Goal: Information Seeking & Learning: Check status

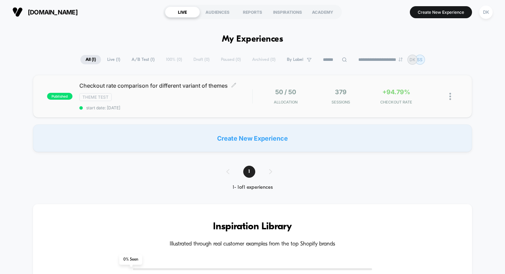
click at [144, 86] on span "Checkout rate comparison for different variant of themes Click to edit experien…" at bounding box center [165, 85] width 173 height 7
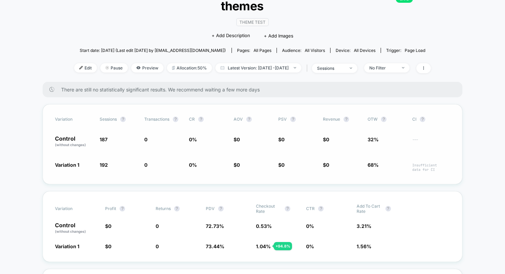
scroll to position [77, 0]
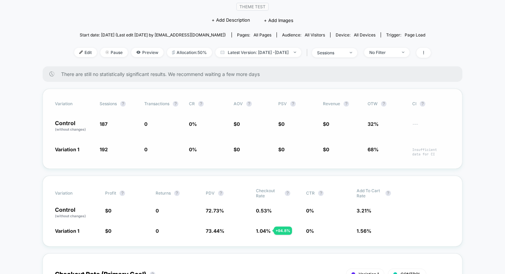
drag, startPoint x: 53, startPoint y: 106, endPoint x: 81, endPoint y: 106, distance: 28.5
click at [81, 106] on div "Variation Sessions ? Transactions ? CR ? AOV ? PSV ? Revenue ? OTW ? CI ? Contr…" at bounding box center [252, 129] width 419 height 80
drag, startPoint x: 77, startPoint y: 110, endPoint x: 47, endPoint y: 105, distance: 29.9
click at [47, 105] on div "Variation Sessions ? Transactions ? CR ? AOV ? PSV ? Revenue ? OTW ? CI ? Contr…" at bounding box center [252, 129] width 419 height 80
click at [60, 120] on p "Control (without changes)" at bounding box center [74, 126] width 38 height 12
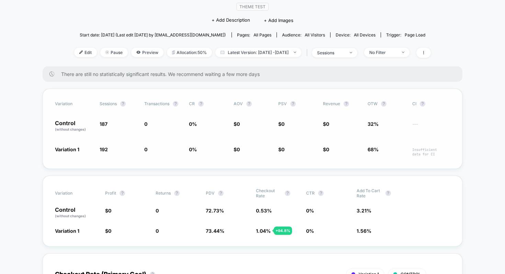
click at [60, 120] on p "Control (without changes)" at bounding box center [74, 126] width 38 height 12
click at [78, 146] on span "Variation 1" at bounding box center [67, 149] width 24 height 6
drag, startPoint x: 56, startPoint y: 135, endPoint x: 77, endPoint y: 137, distance: 21.8
click at [77, 146] on span "Variation 1" at bounding box center [67, 149] width 24 height 6
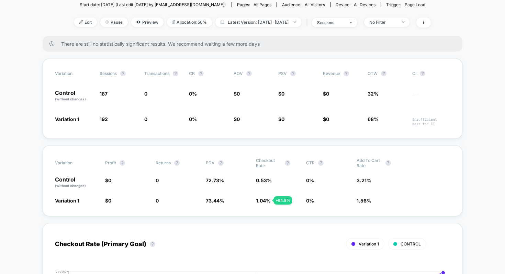
scroll to position [108, 0]
drag, startPoint x: 98, startPoint y: 79, endPoint x: 116, endPoint y: 79, distance: 18.5
click at [116, 89] on div "Control (without changes) 187 0 0 % $ 0 $ 0 $ 0 32% ---" at bounding box center [252, 95] width 395 height 12
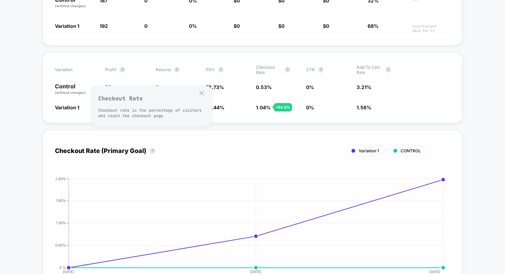
scroll to position [214, 0]
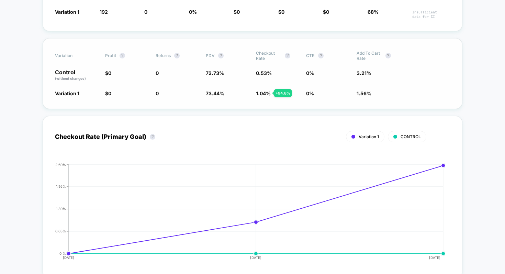
drag, startPoint x: 372, startPoint y: 58, endPoint x: 330, endPoint y: 58, distance: 41.9
click at [330, 69] on div "Control (without changes) $ 0 0 72.73 % 0.53 % 0 % 3.21 %" at bounding box center [252, 75] width 395 height 12
click at [60, 69] on p "Control (without changes)" at bounding box center [76, 75] width 43 height 12
drag, startPoint x: 358, startPoint y: 59, endPoint x: 369, endPoint y: 59, distance: 11.3
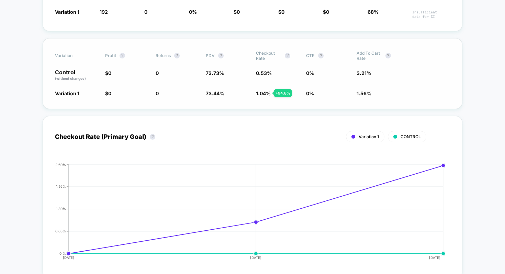
click at [369, 70] on span "3.21 %" at bounding box center [363, 73] width 15 height 6
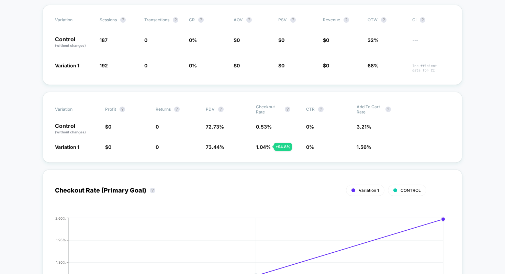
scroll to position [166, 0]
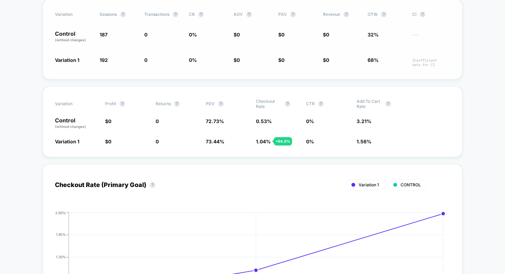
drag, startPoint x: 99, startPoint y: 20, endPoint x: 112, endPoint y: 20, distance: 12.4
click at [112, 31] on div "Control (without changes) 187 0 0 % $ 0 $ 0 $ 0 32% ---" at bounding box center [252, 37] width 395 height 12
drag, startPoint x: 100, startPoint y: 21, endPoint x: 119, endPoint y: 21, distance: 19.6
click at [119, 31] on span "187" at bounding box center [119, 37] width 38 height 12
drag, startPoint x: 53, startPoint y: 45, endPoint x: 85, endPoint y: 45, distance: 32.9
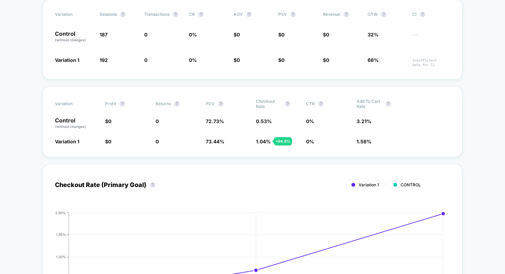
click at [85, 45] on div "Variation Sessions ? Transactions ? CR ? AOV ? PSV ? Revenue ? OTW ? CI ? Contr…" at bounding box center [252, 39] width 419 height 80
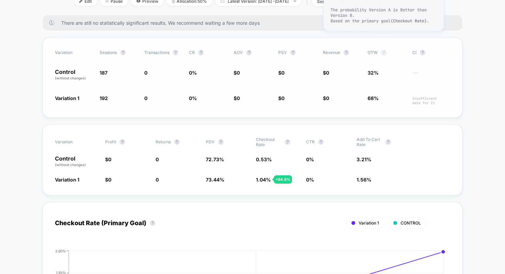
scroll to position [126, 0]
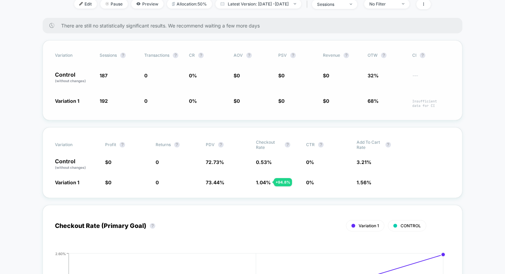
drag, startPoint x: 379, startPoint y: 88, endPoint x: 364, endPoint y: 88, distance: 14.4
click at [364, 97] on div "Variation 1 192 + 2.7 % 0 0 % $ 0 $ 0 $ 0 68% Insufficient data for CI" at bounding box center [252, 102] width 395 height 11
drag, startPoint x: 368, startPoint y: 85, endPoint x: 386, endPoint y: 85, distance: 18.5
click at [386, 97] on span "68%" at bounding box center [386, 102] width 38 height 11
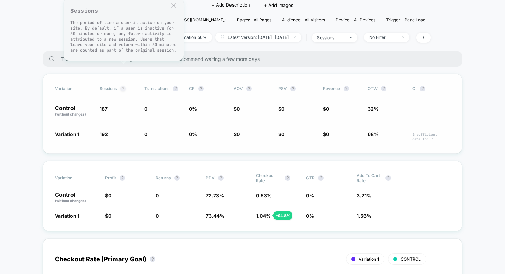
scroll to position [90, 0]
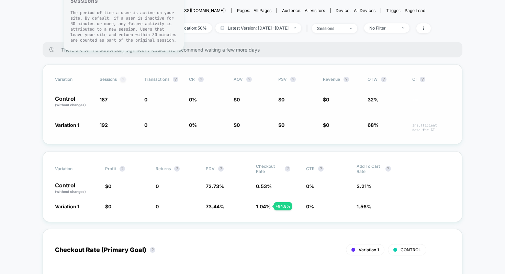
scroll to position [101, 0]
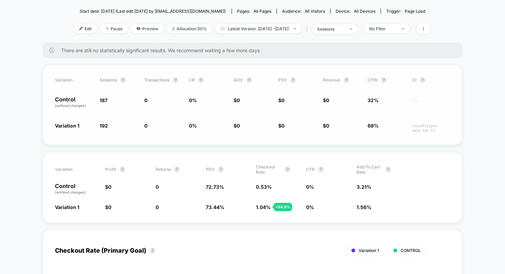
drag, startPoint x: 99, startPoint y: 86, endPoint x: 123, endPoint y: 86, distance: 23.7
click at [123, 96] on div "Control (without changes) 187 0 0 % $ 0 $ 0 $ 0 32% ---" at bounding box center [252, 102] width 395 height 12
